Goal: Book appointment/travel/reservation

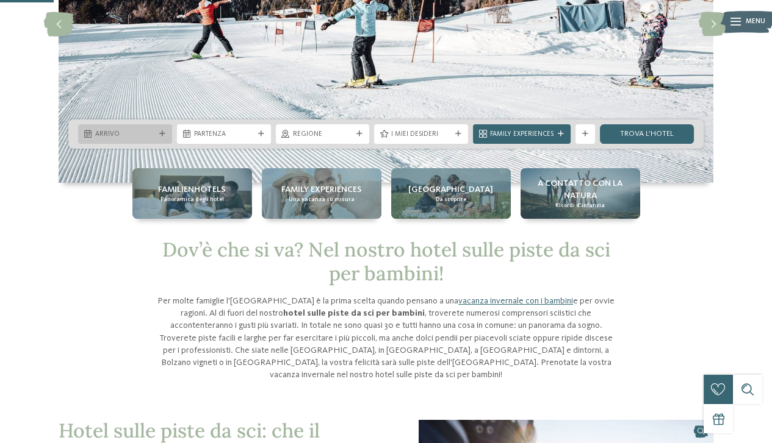
click at [156, 134] on div "Arrivo" at bounding box center [125, 134] width 65 height 10
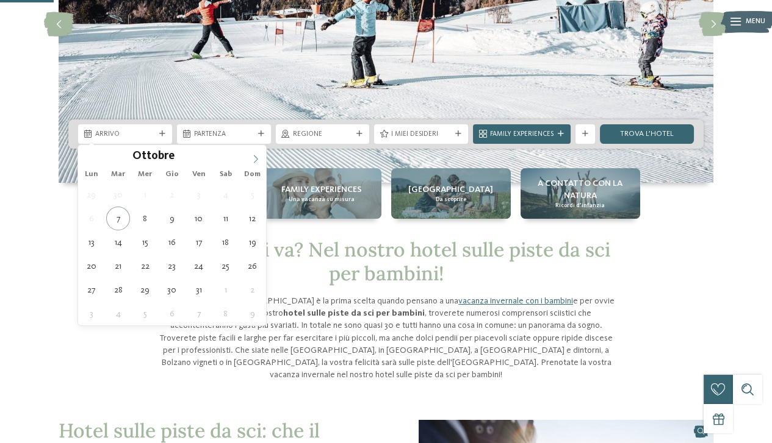
click at [259, 156] on icon at bounding box center [255, 159] width 9 height 9
type input "****"
click at [259, 156] on icon at bounding box center [255, 159] width 9 height 9
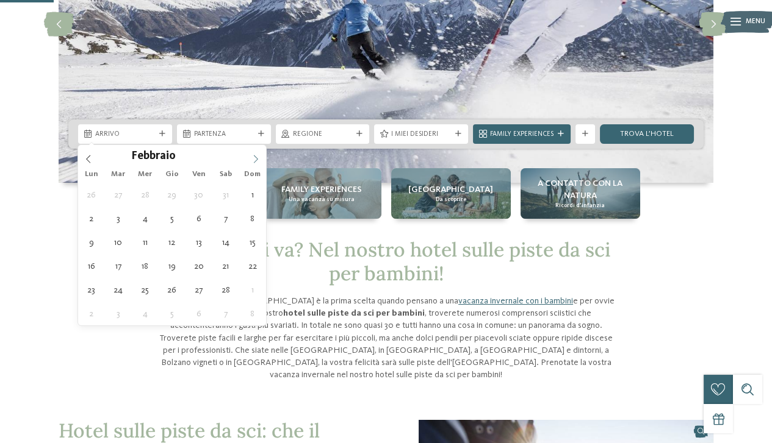
click at [256, 156] on icon at bounding box center [255, 159] width 9 height 9
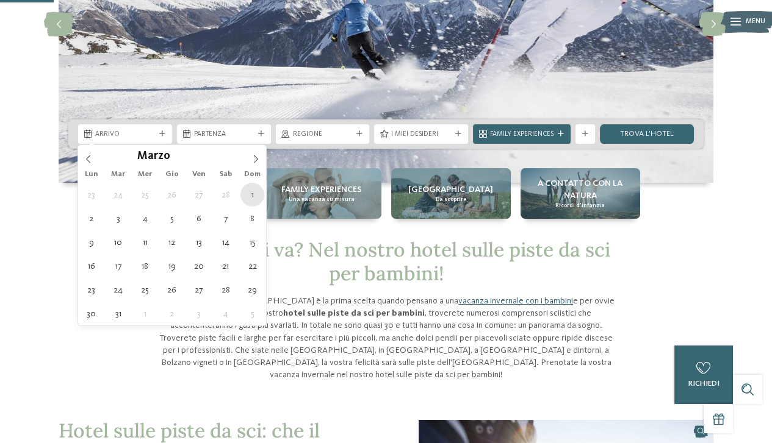
type div "[DATE]"
type input "****"
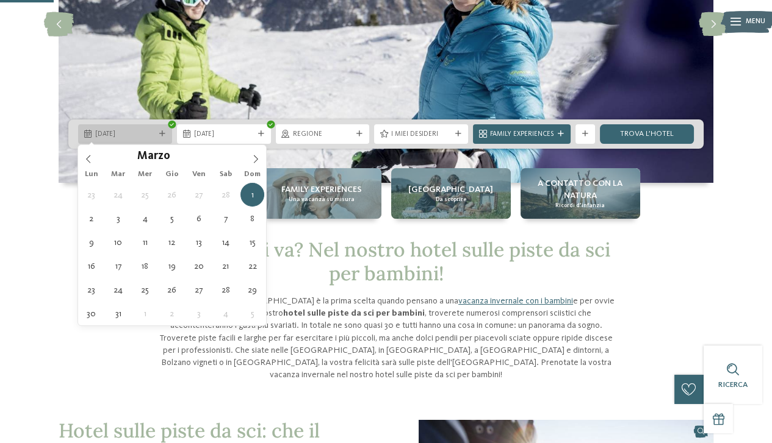
click at [161, 135] on icon at bounding box center [162, 134] width 6 height 6
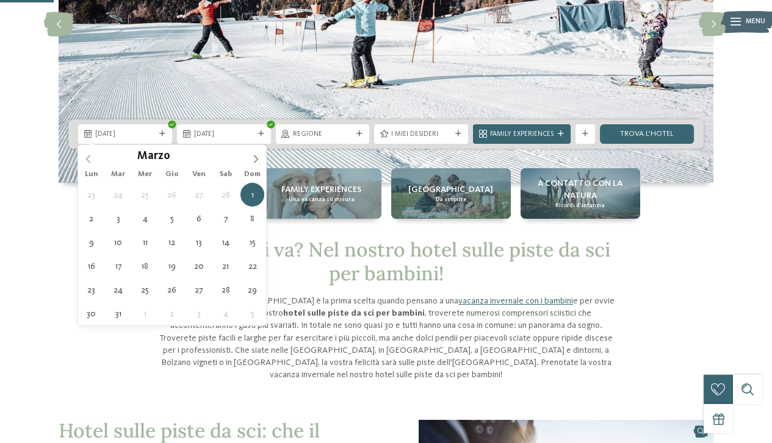
click at [87, 156] on icon at bounding box center [88, 159] width 9 height 9
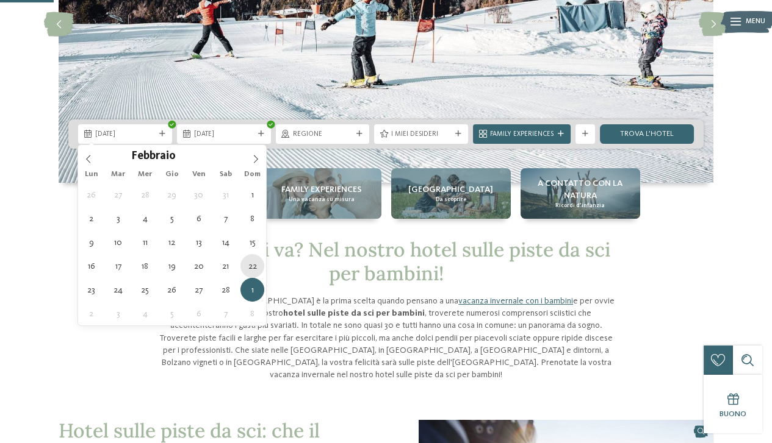
type div "[DATE]"
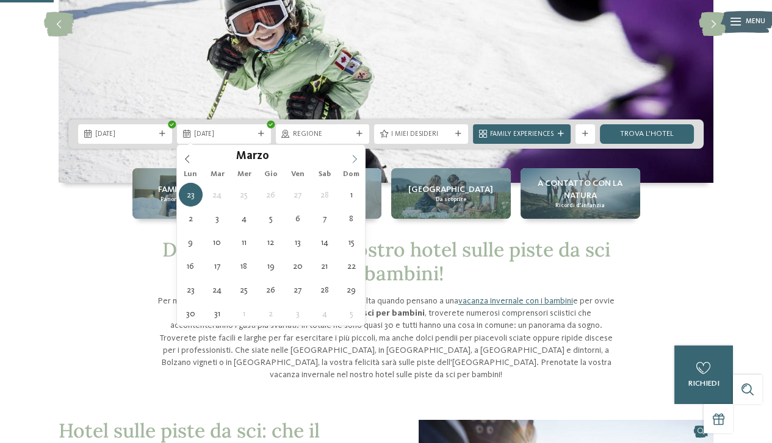
click at [353, 157] on icon at bounding box center [354, 159] width 9 height 9
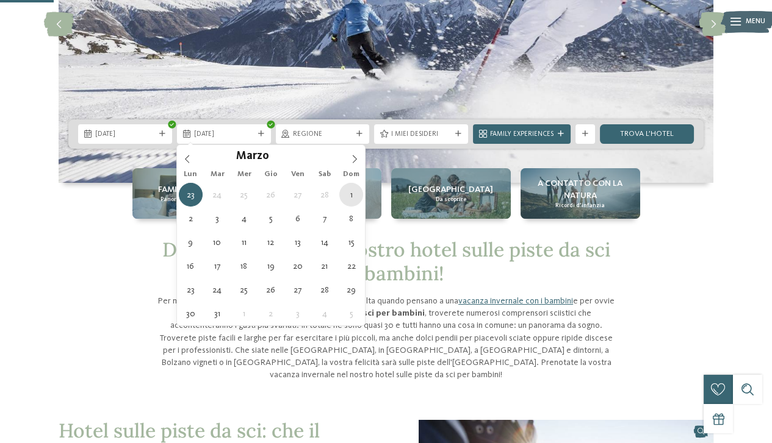
type div "[DATE]"
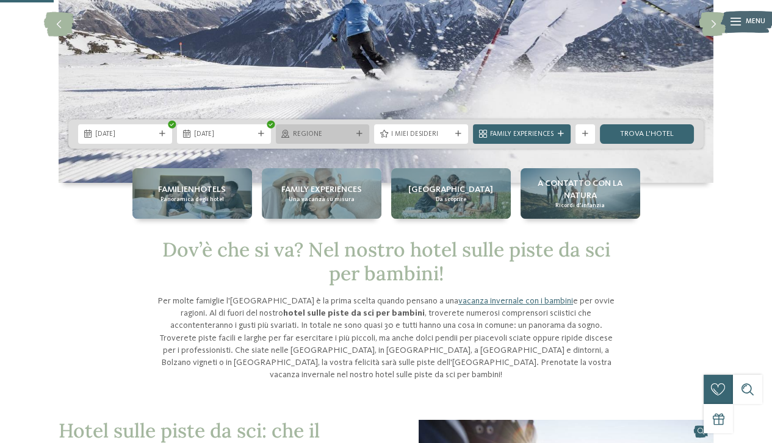
click at [346, 134] on span "Regione" at bounding box center [323, 135] width 60 height 10
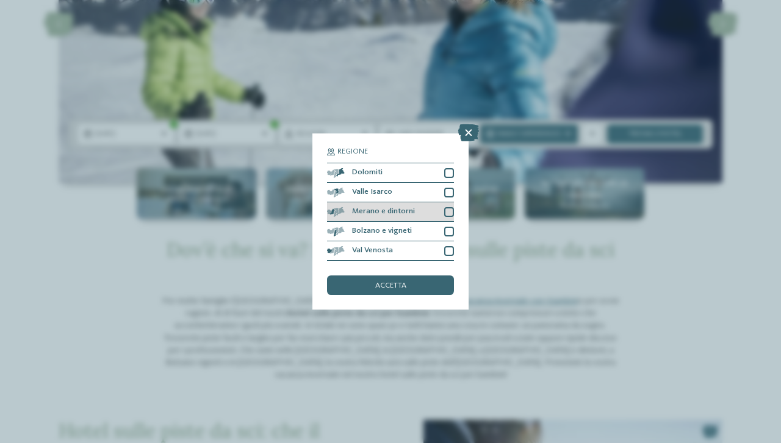
click at [446, 211] on div at bounding box center [449, 212] width 10 height 10
click at [383, 286] on span "accetta" at bounding box center [390, 286] width 31 height 8
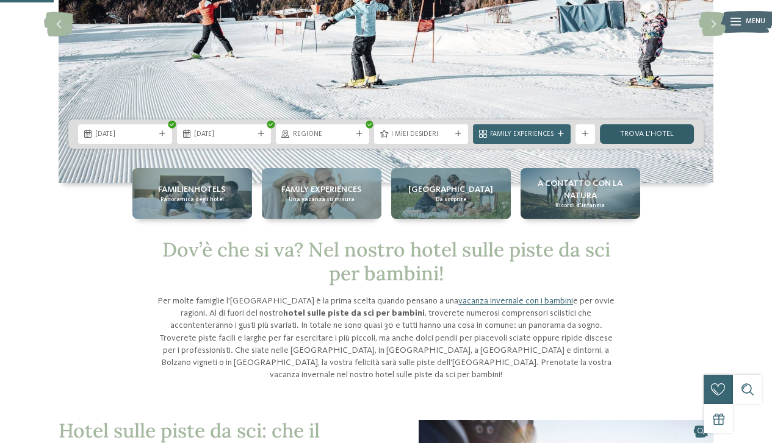
click at [658, 131] on link "trova l’hotel" at bounding box center [647, 134] width 94 height 20
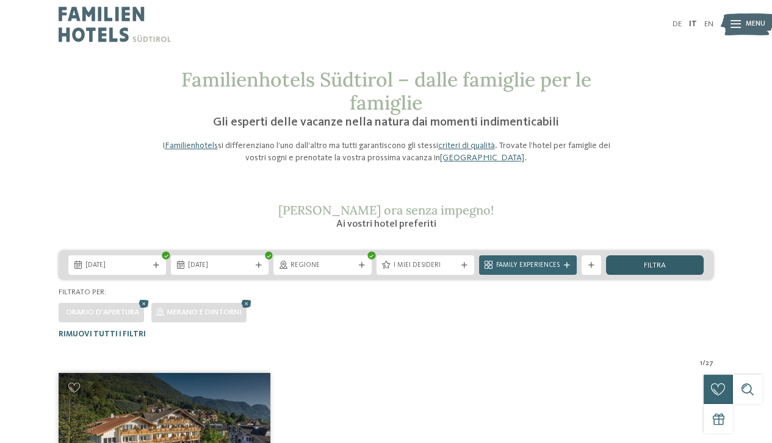
click at [664, 264] on span "filtra" at bounding box center [655, 266] width 22 height 8
